Goal: Information Seeking & Learning: Learn about a topic

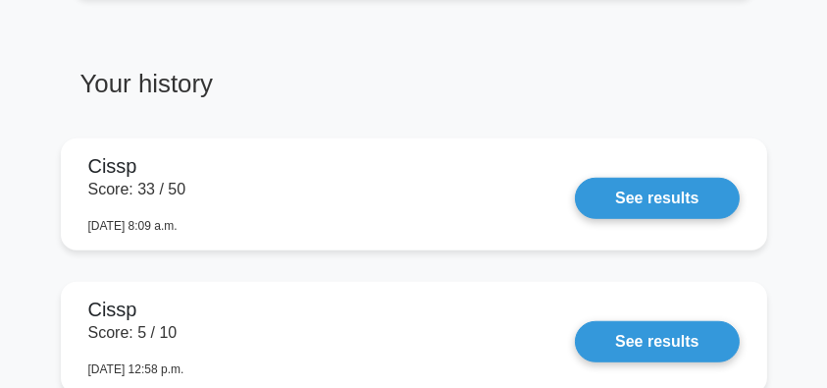
scroll to position [1439, 0]
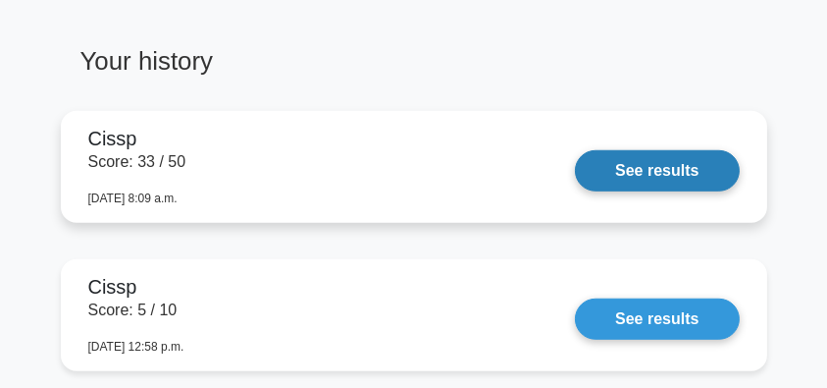
click at [643, 173] on link "See results" at bounding box center [657, 170] width 164 height 41
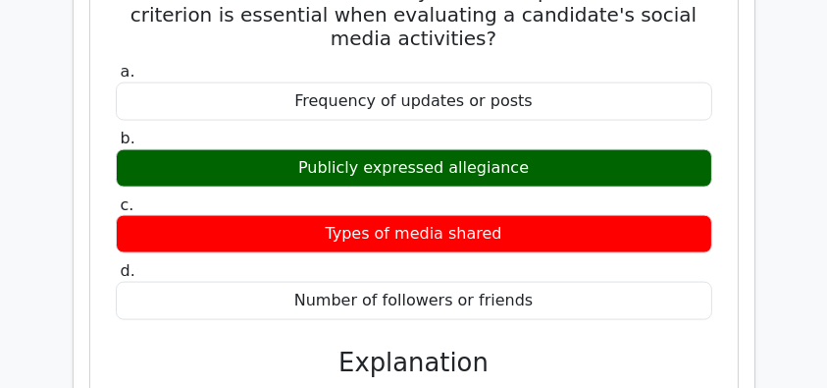
scroll to position [2420, 0]
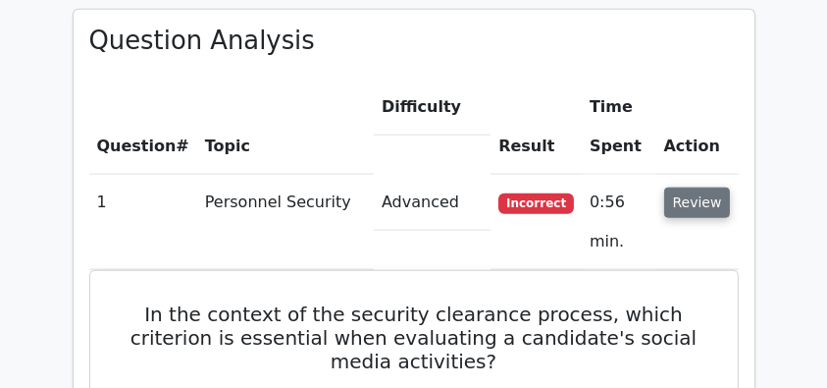
click at [668, 187] on button "Review" at bounding box center [697, 202] width 67 height 30
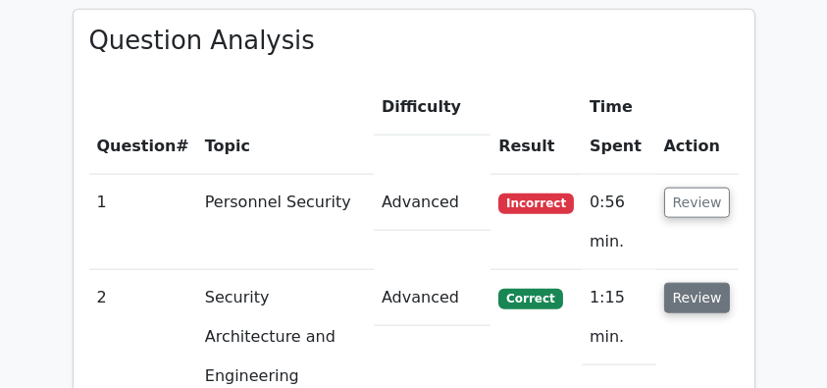
click at [703, 283] on button "Review" at bounding box center [697, 298] width 67 height 30
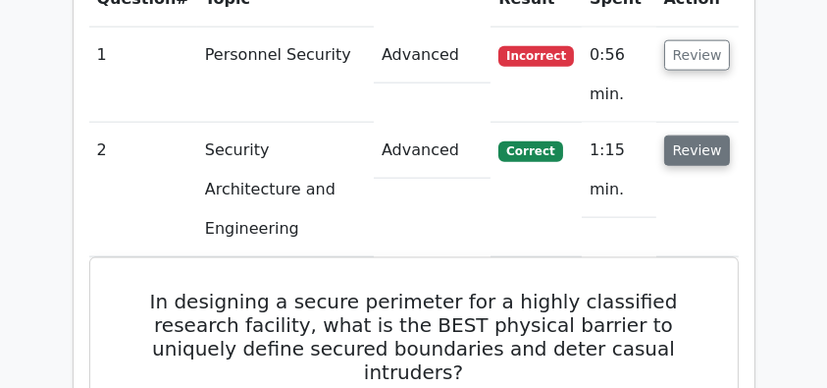
scroll to position [2552, 0]
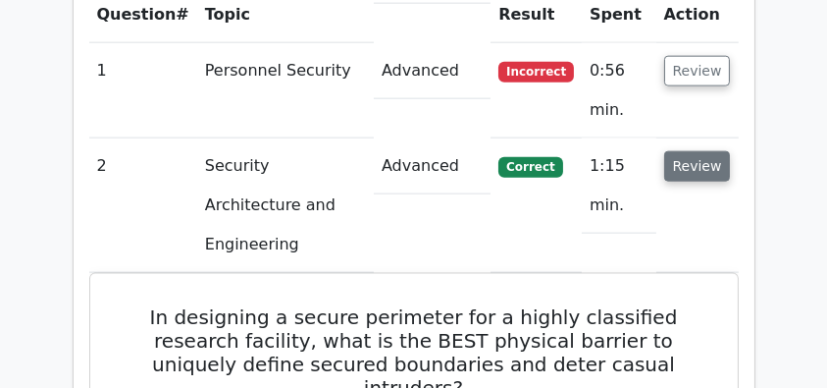
click at [722, 151] on button "Review" at bounding box center [697, 166] width 67 height 30
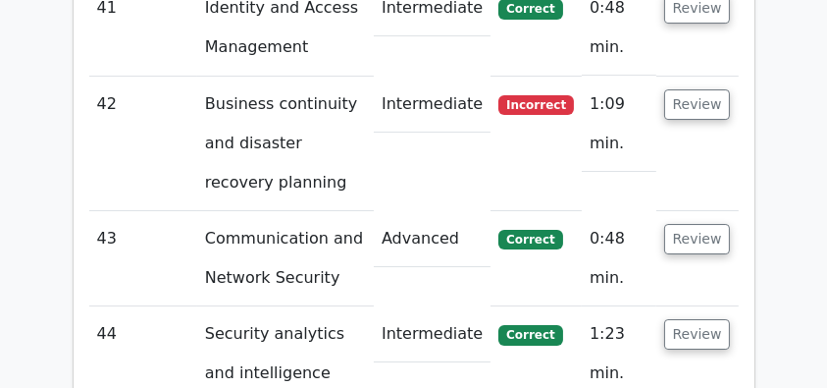
scroll to position [6722, 0]
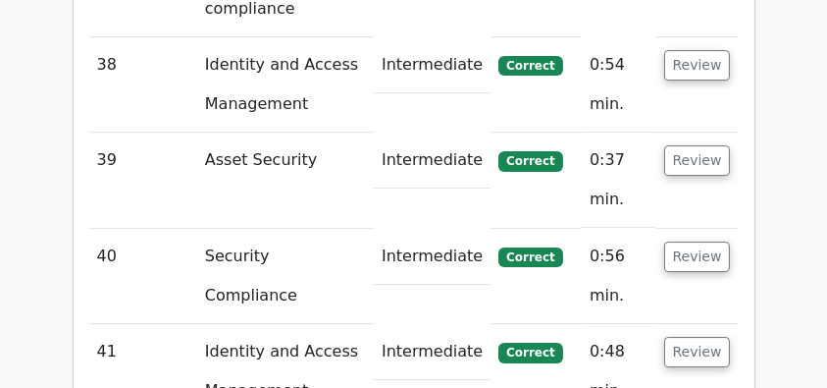
scroll to position [6395, 0]
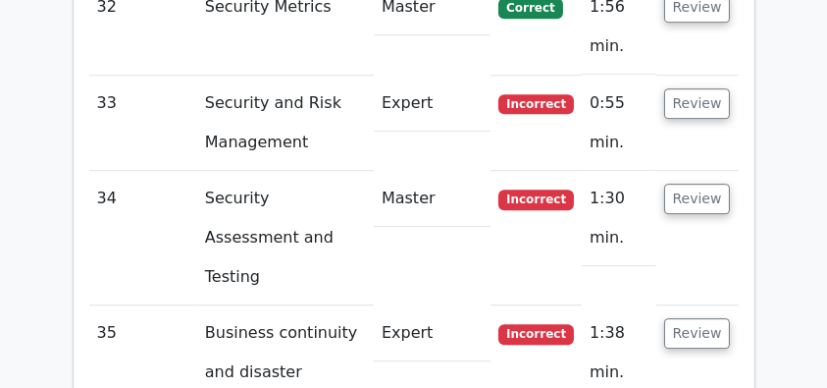
scroll to position [5871, 0]
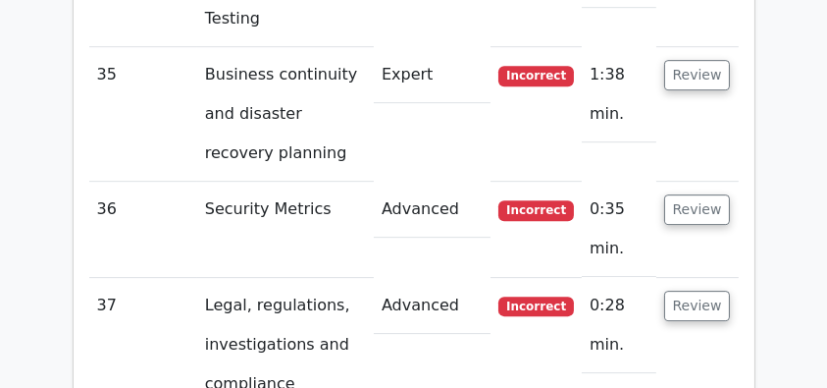
scroll to position [6133, 0]
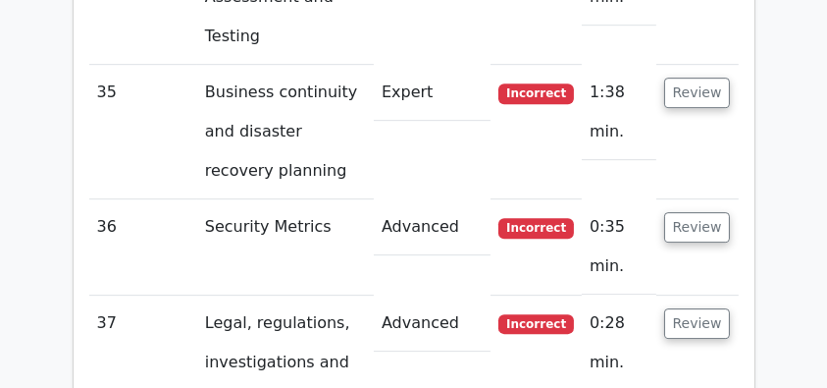
drag, startPoint x: 141, startPoint y: 72, endPoint x: 654, endPoint y: 362, distance: 588.9
copy div "What is the primary purpose of creating a chain of custody document in digital …"
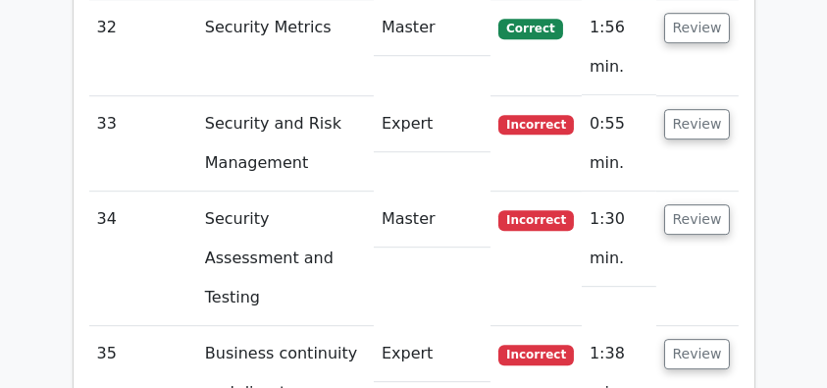
scroll to position [5871, 0]
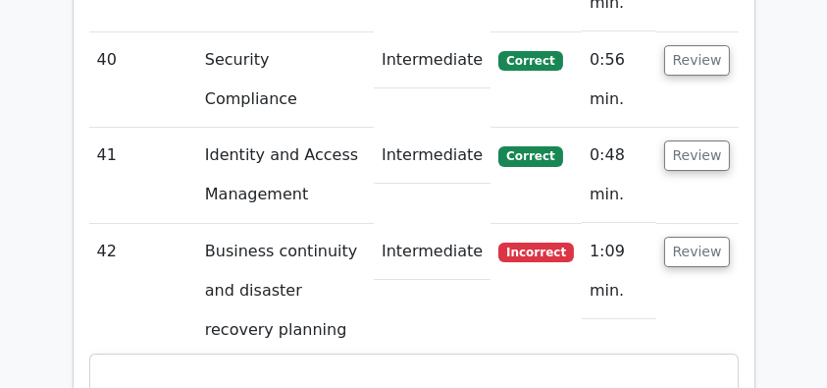
scroll to position [6656, 0]
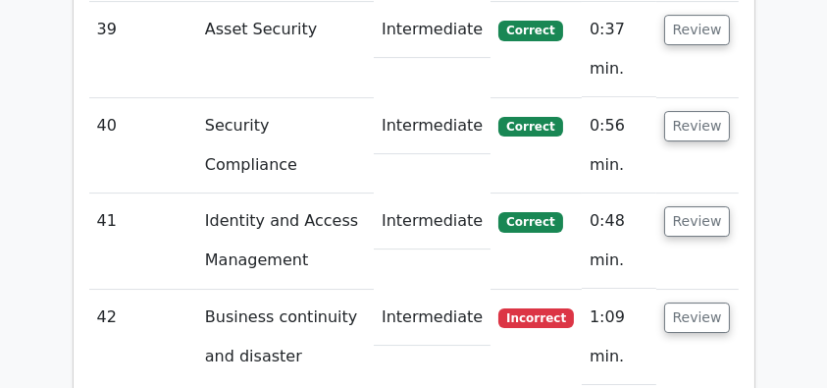
drag, startPoint x: 110, startPoint y: 67, endPoint x: 552, endPoint y: 367, distance: 534.1
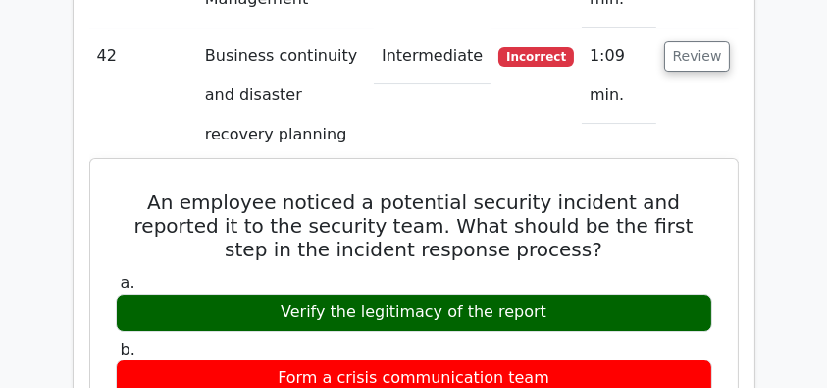
scroll to position [6918, 0]
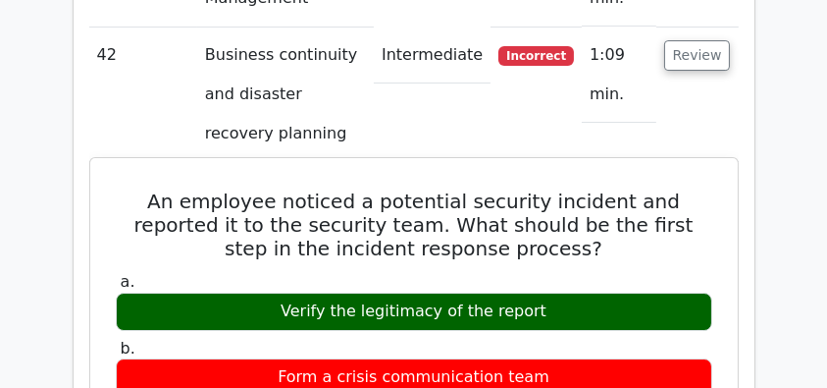
copy div "An employee noticed a potential security incident and reported it to the securi…"
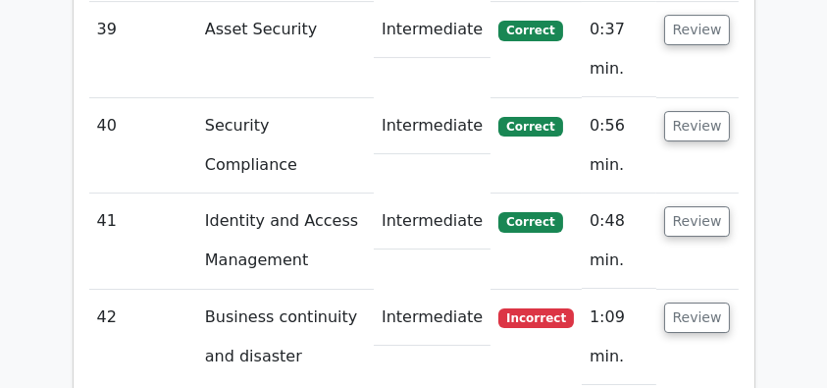
scroll to position [6722, 0]
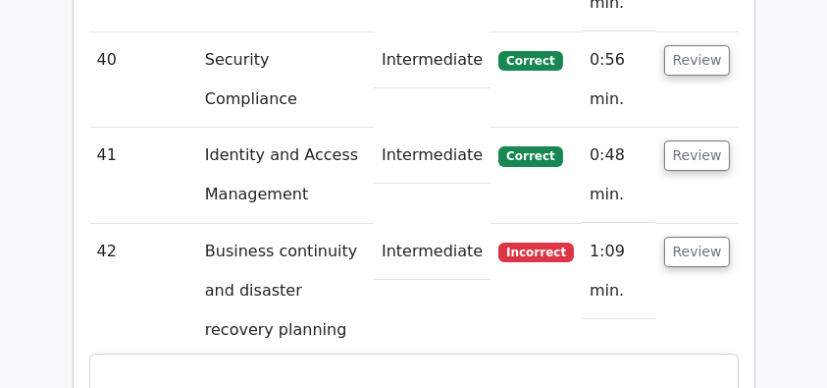
copy div "An employee noticed a potential security incident and reported it to the securi…"
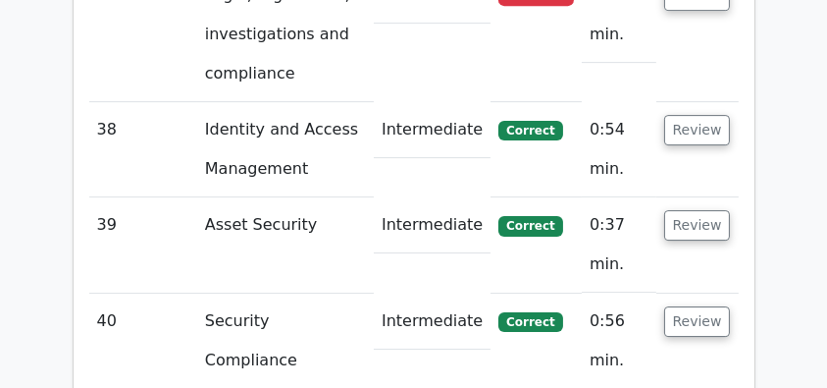
scroll to position [6460, 0]
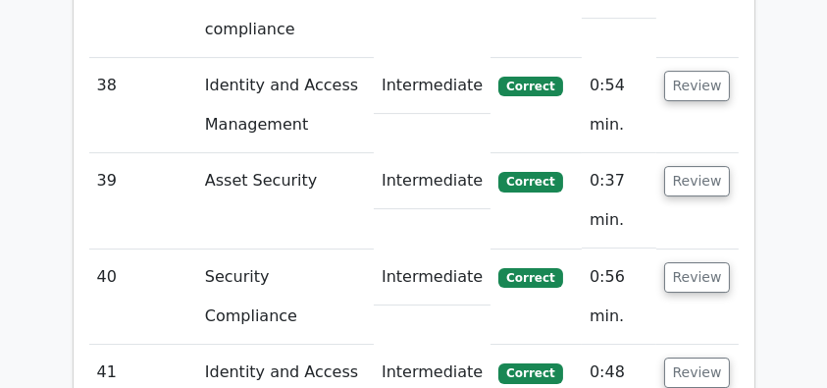
scroll to position [6526, 0]
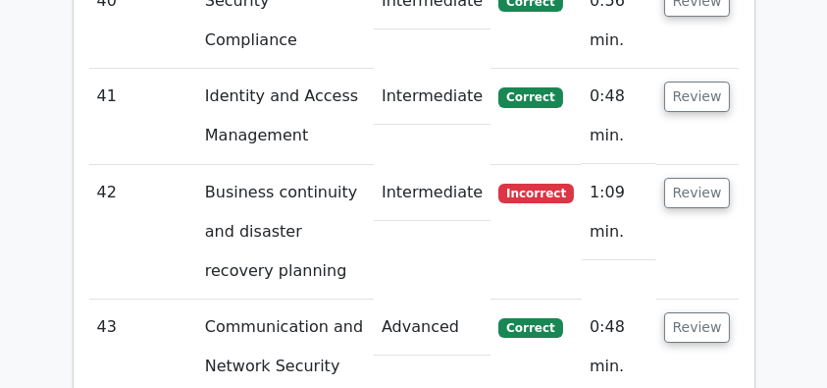
scroll to position [6788, 0]
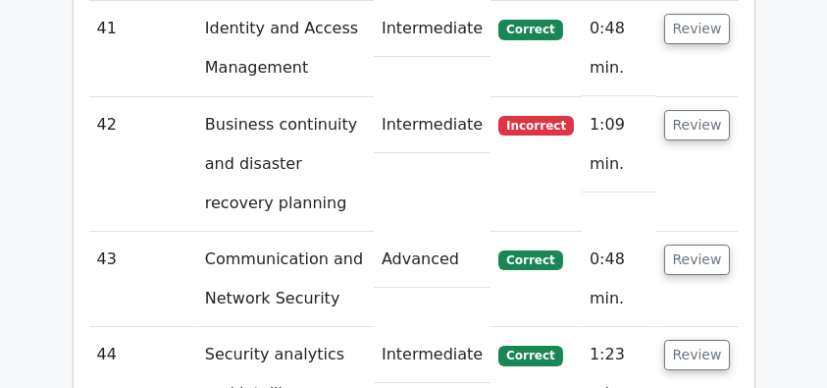
scroll to position [6918, 0]
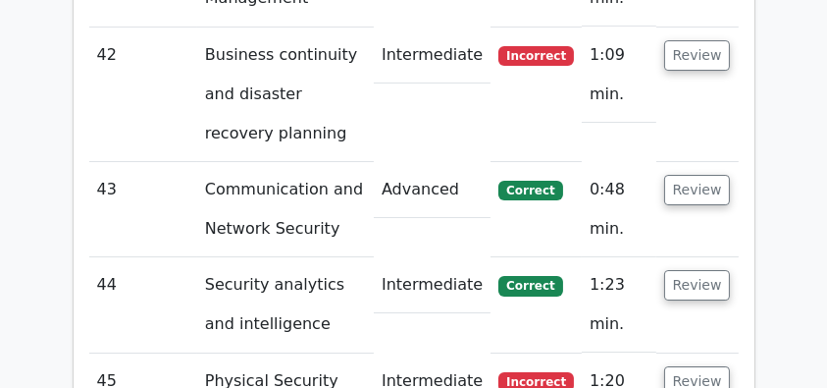
drag, startPoint x: 114, startPoint y: 89, endPoint x: 494, endPoint y: 277, distance: 423.6
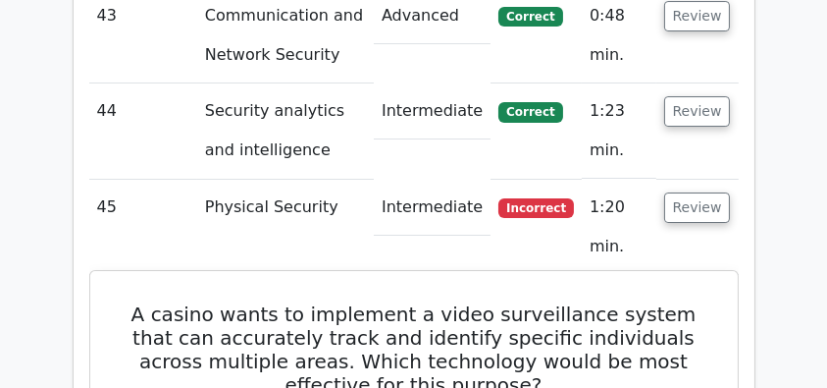
scroll to position [7114, 0]
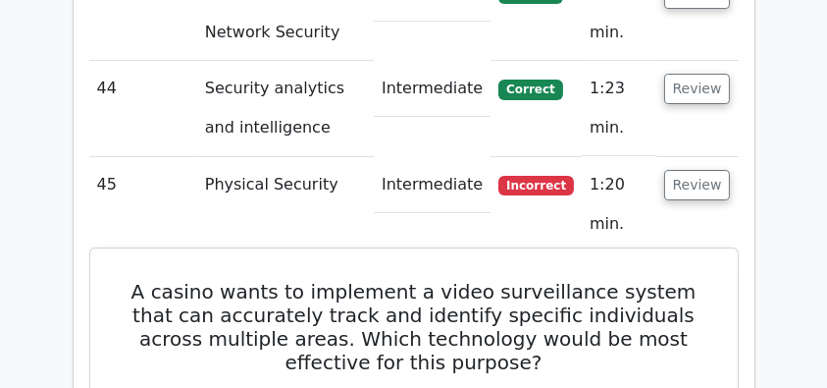
copy div "A casino wants to implement a video surveillance system that can accurately tra…"
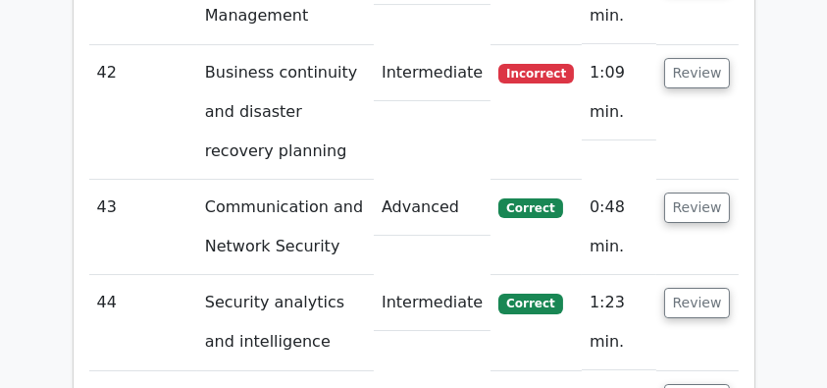
scroll to position [6852, 0]
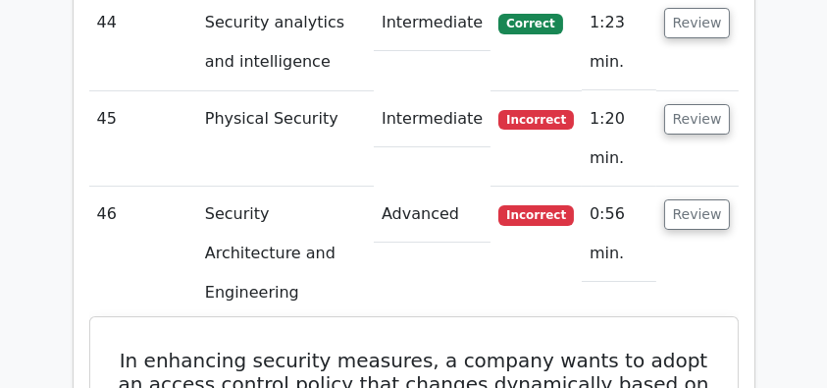
scroll to position [7049, 0]
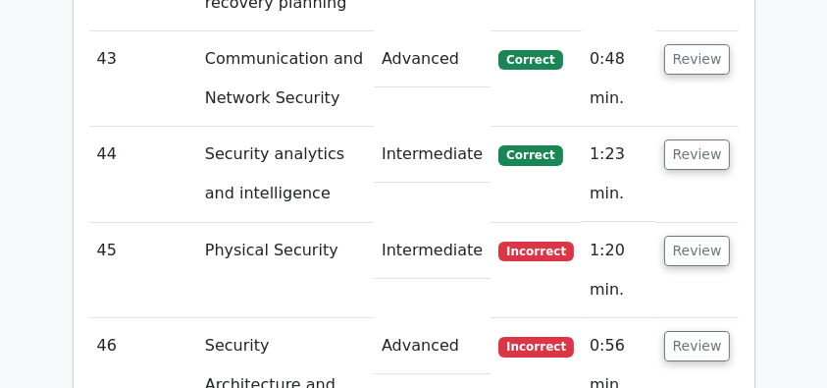
drag, startPoint x: 114, startPoint y: 59, endPoint x: 493, endPoint y: 311, distance: 455.1
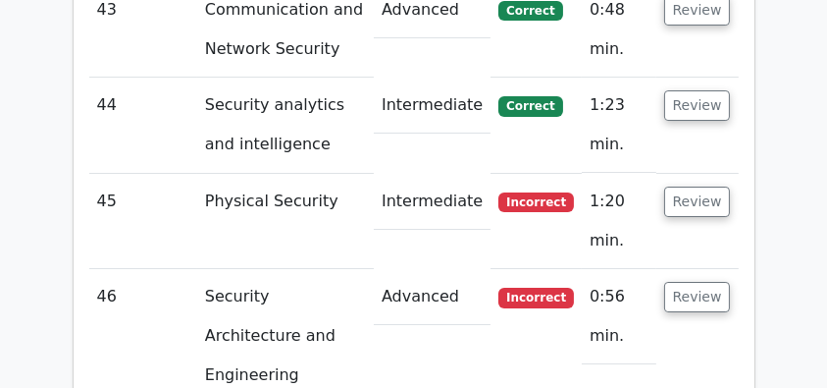
scroll to position [7114, 0]
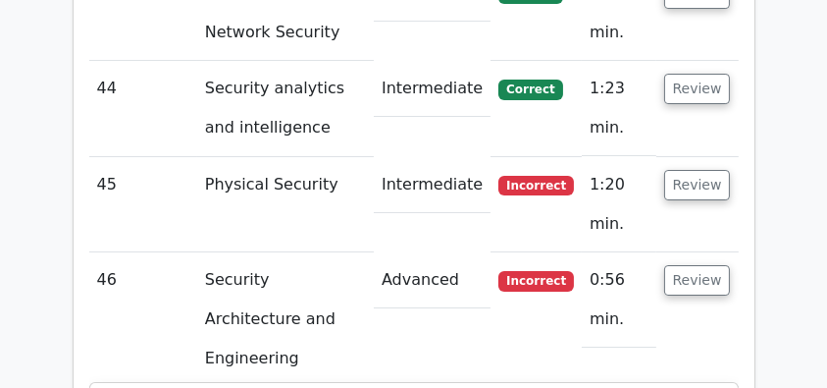
copy div "In enhancing security measures, a company wants to adopt an access control poli…"
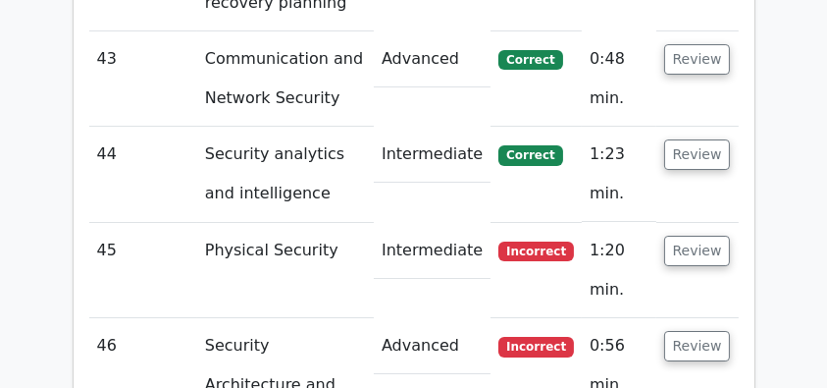
scroll to position [6918, 0]
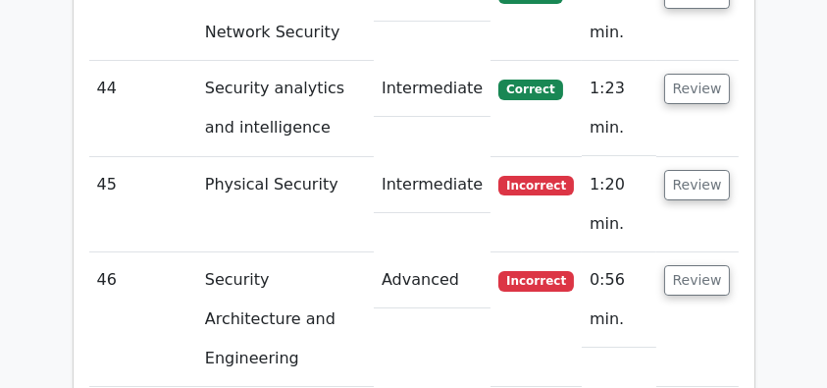
scroll to position [7114, 0]
